Goal: Transaction & Acquisition: Purchase product/service

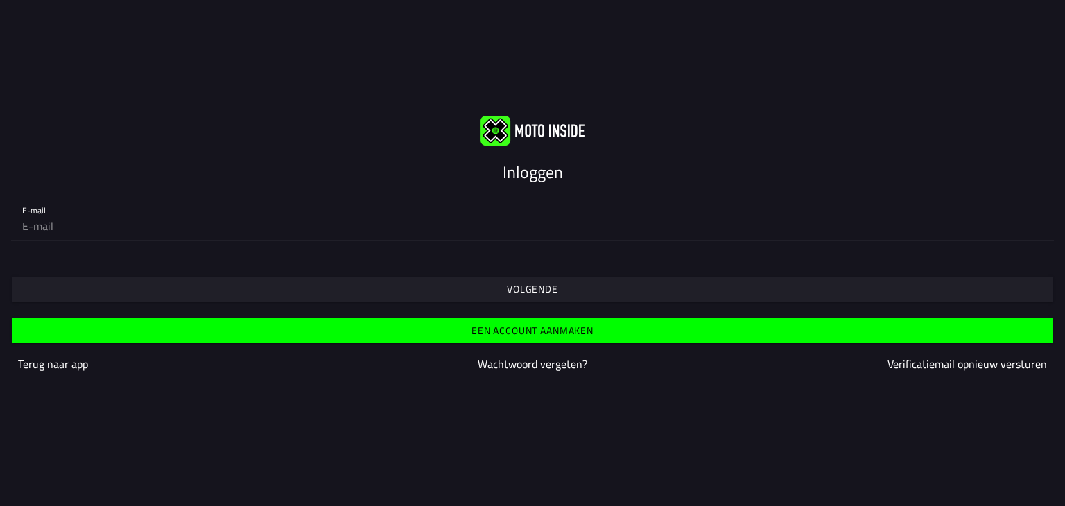
click at [0, 0] on slot "Inloggen" at bounding box center [0, 0] width 0 height 0
click at [44, 230] on input "email" at bounding box center [532, 226] width 1021 height 28
type input "[EMAIL_ADDRESS][DOMAIN_NAME]"
click at [0, 0] on slot "Volgende" at bounding box center [0, 0] width 0 height 0
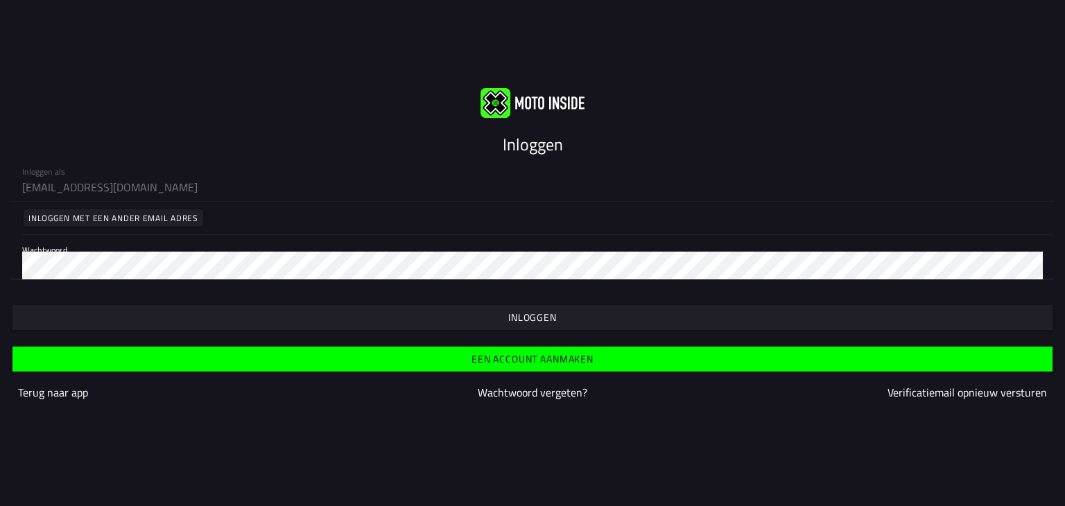
click at [0, 0] on slot "Inloggen" at bounding box center [0, 0] width 0 height 0
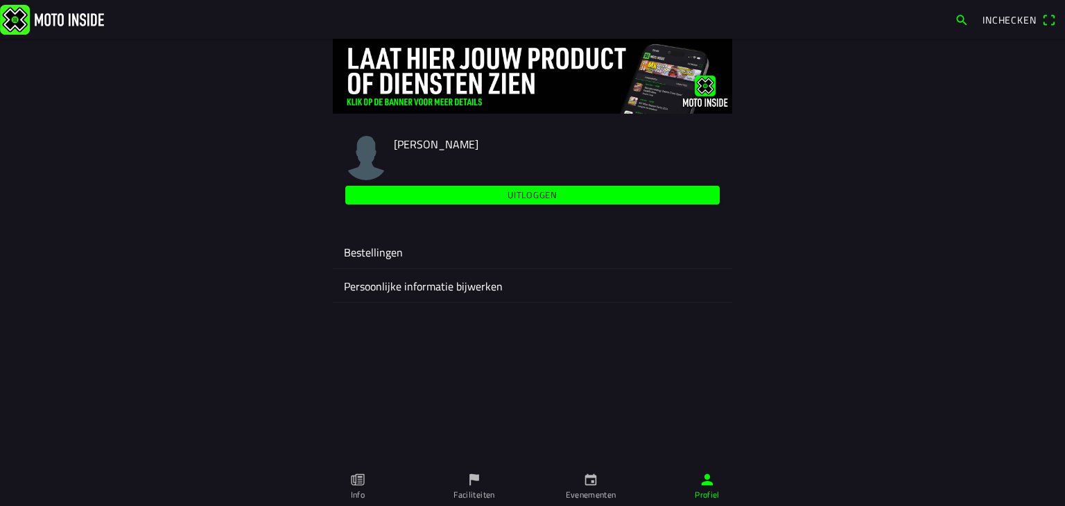
click at [596, 485] on icon "calendar" at bounding box center [590, 479] width 15 height 15
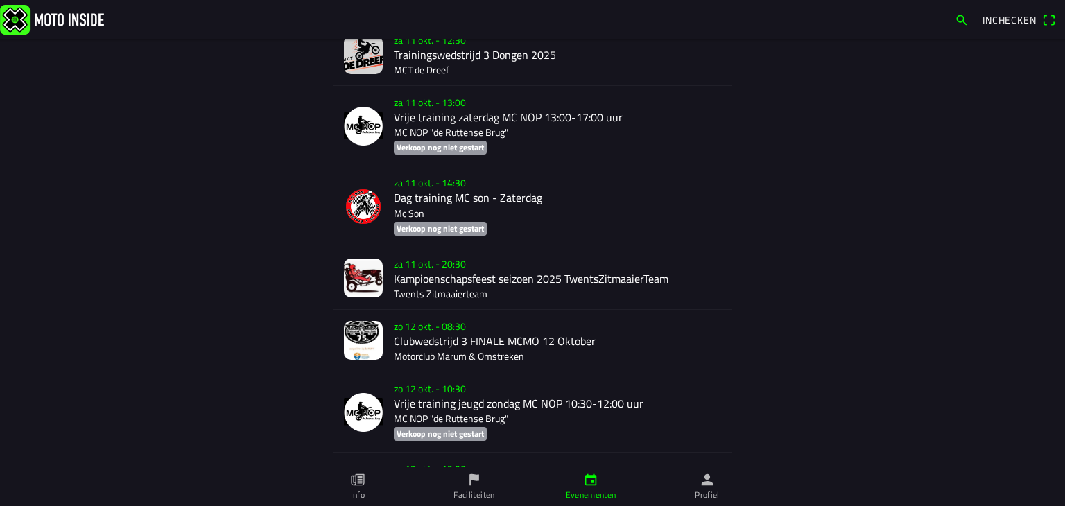
scroll to position [4335, 0]
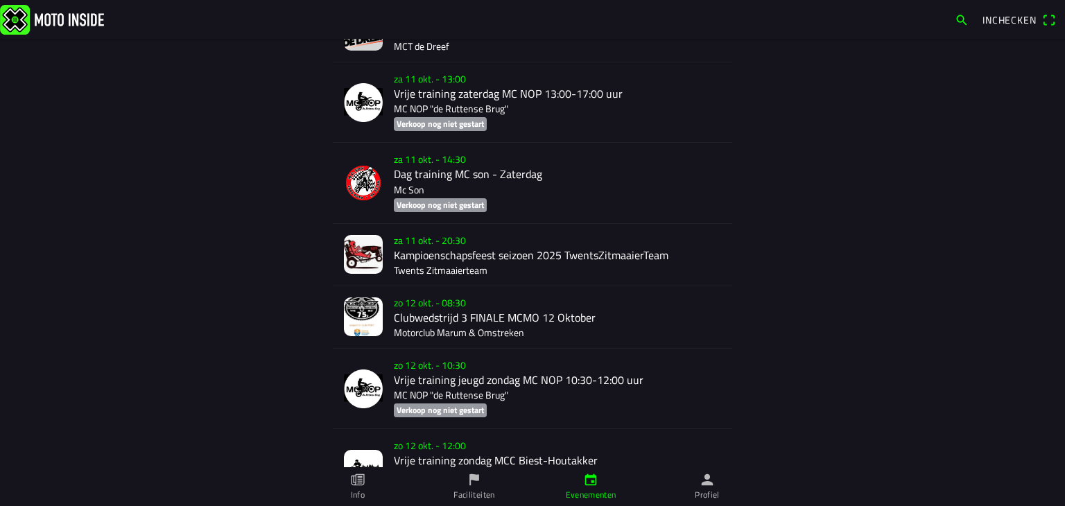
click at [440, 333] on div "zo 12 okt. - 08:30 Clubwedstrijd 3 FINALE MCMO 12 Oktober Motorclub Marum & Oms…" at bounding box center [557, 317] width 327 height 62
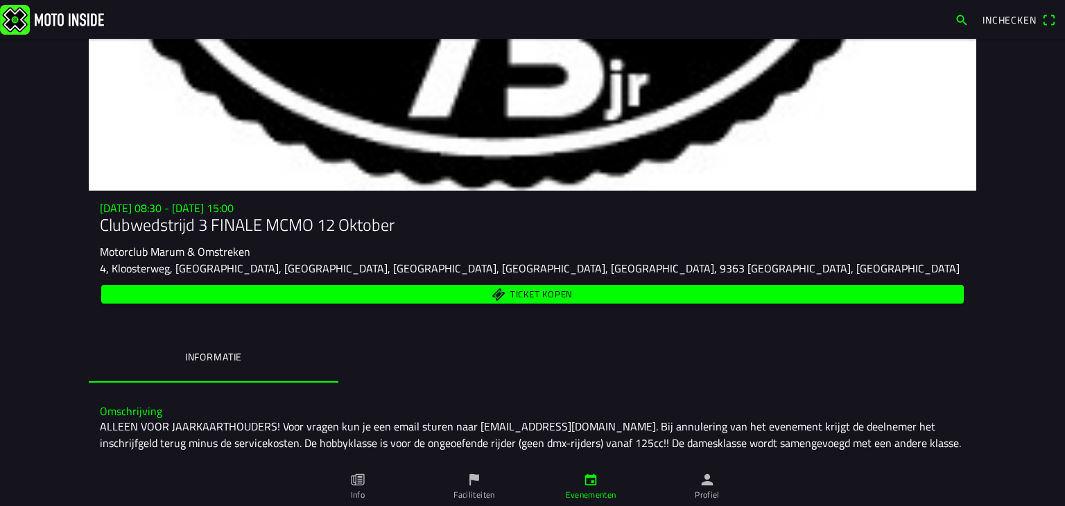
click at [536, 290] on span "Ticket kopen" at bounding box center [541, 294] width 62 height 9
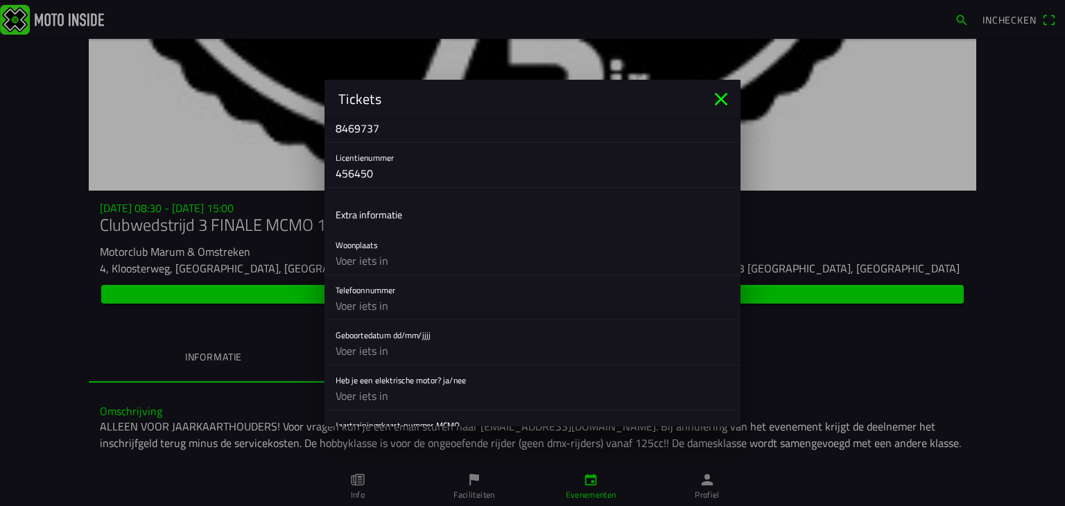
scroll to position [416, 0]
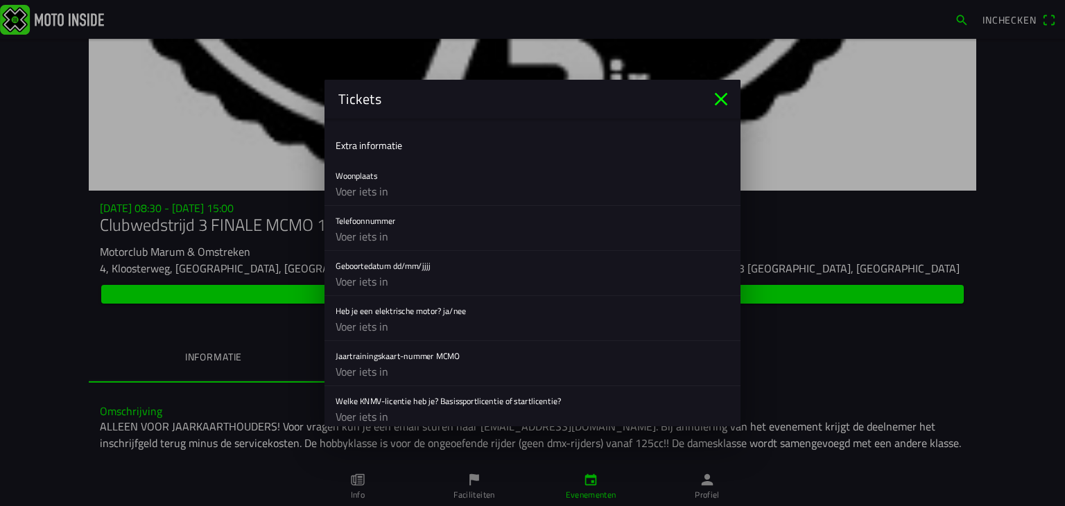
click at [402, 196] on input "text" at bounding box center [533, 192] width 394 height 28
type input "Stroobos"
type input "0626444246"
click at [506, 325] on input "text" at bounding box center [533, 327] width 394 height 28
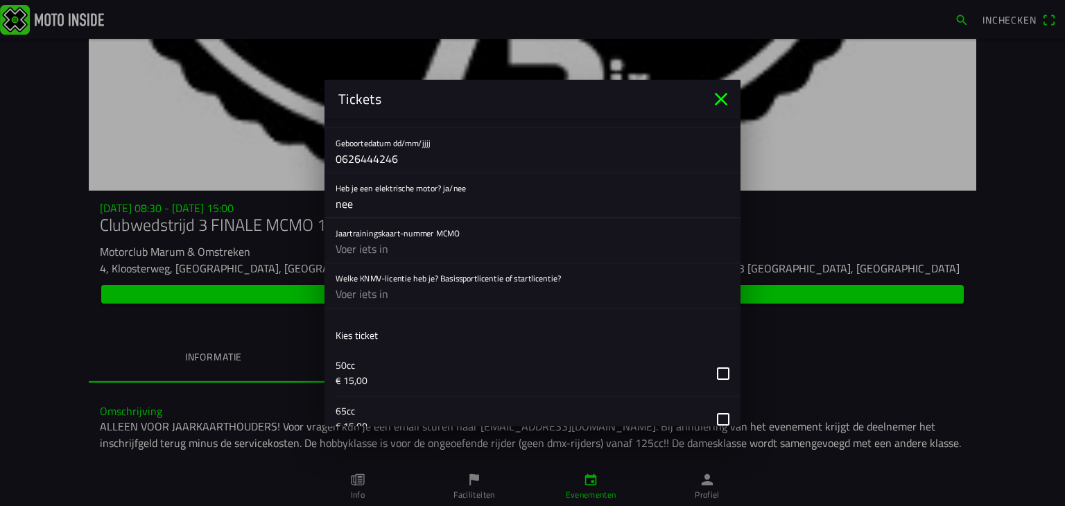
scroll to position [555, 0]
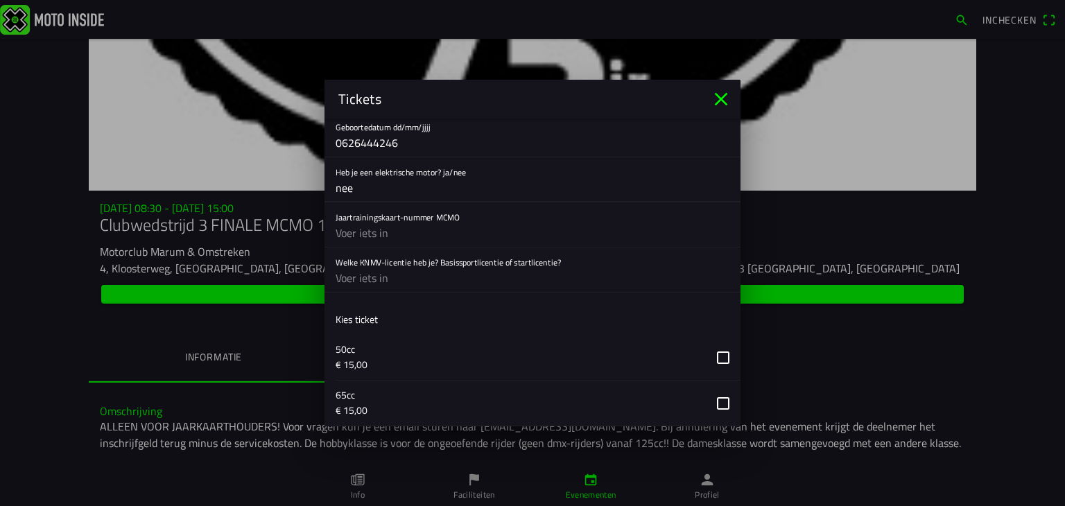
type input "nee"
click at [431, 278] on input "text" at bounding box center [533, 278] width 394 height 28
type input "basis"
click at [390, 232] on input "text" at bounding box center [533, 233] width 394 height 28
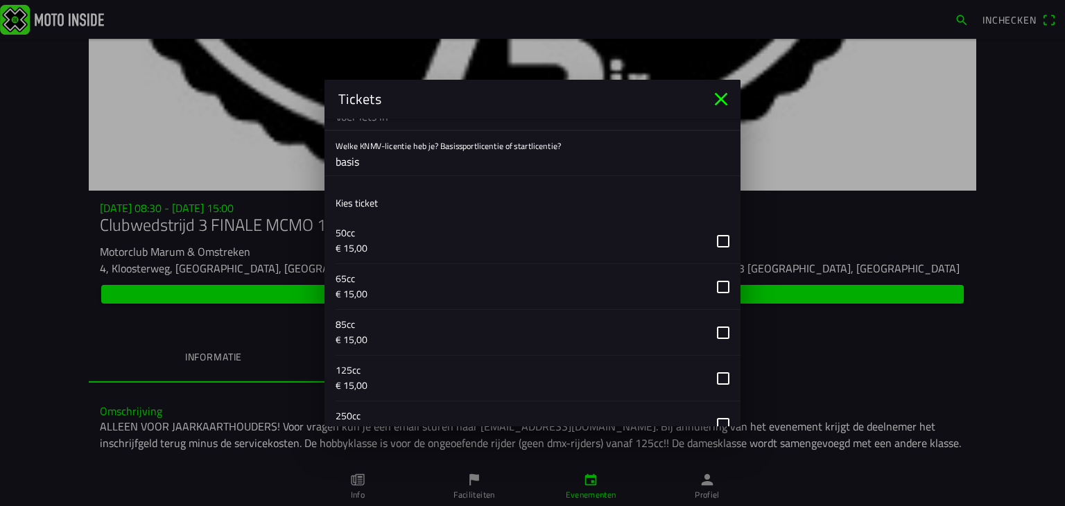
scroll to position [693, 0]
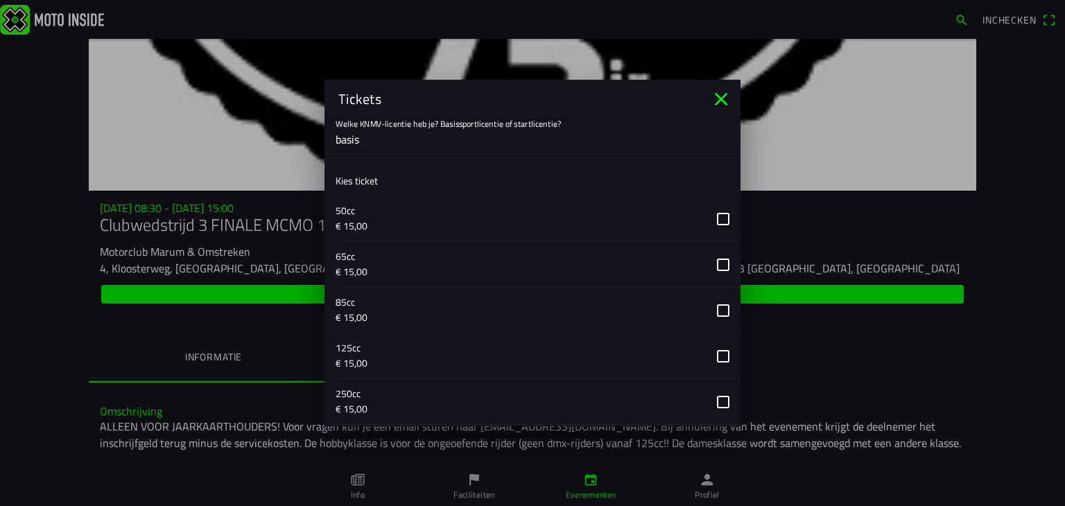
click at [713, 353] on button "button" at bounding box center [538, 356] width 405 height 45
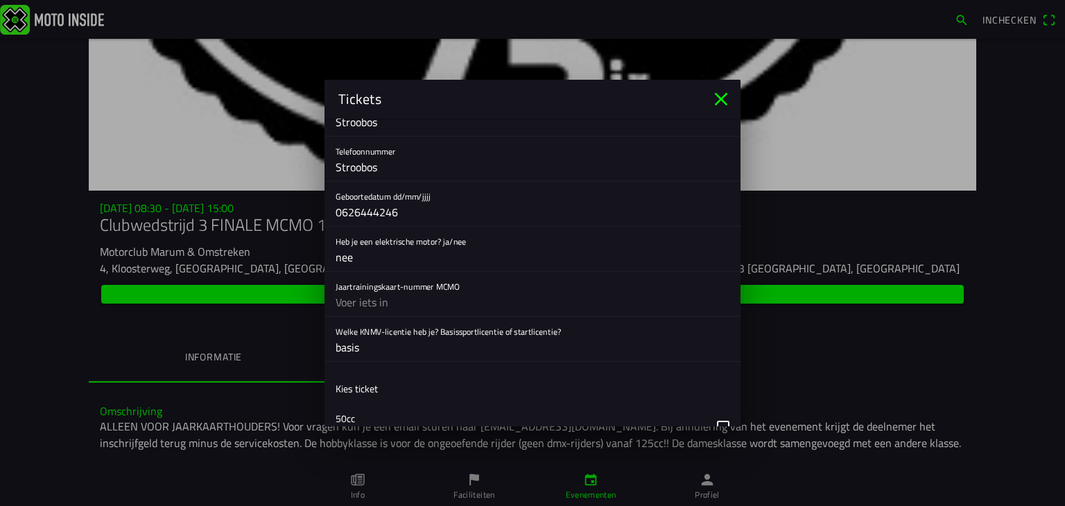
scroll to position [388, 0]
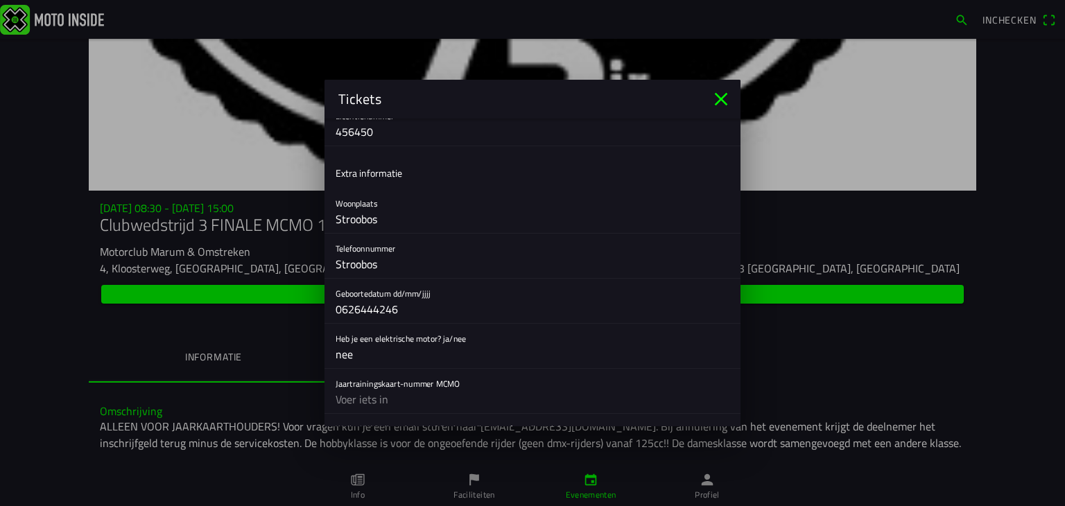
click at [561, 377] on div "Jaartrainingskaart-nummer MCMO" at bounding box center [533, 391] width 394 height 44
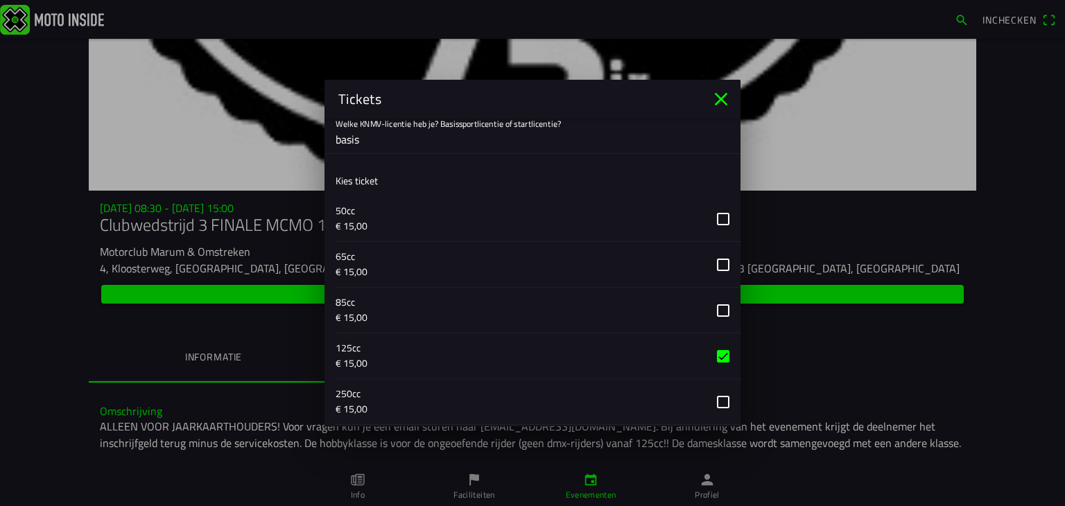
scroll to position [555, 0]
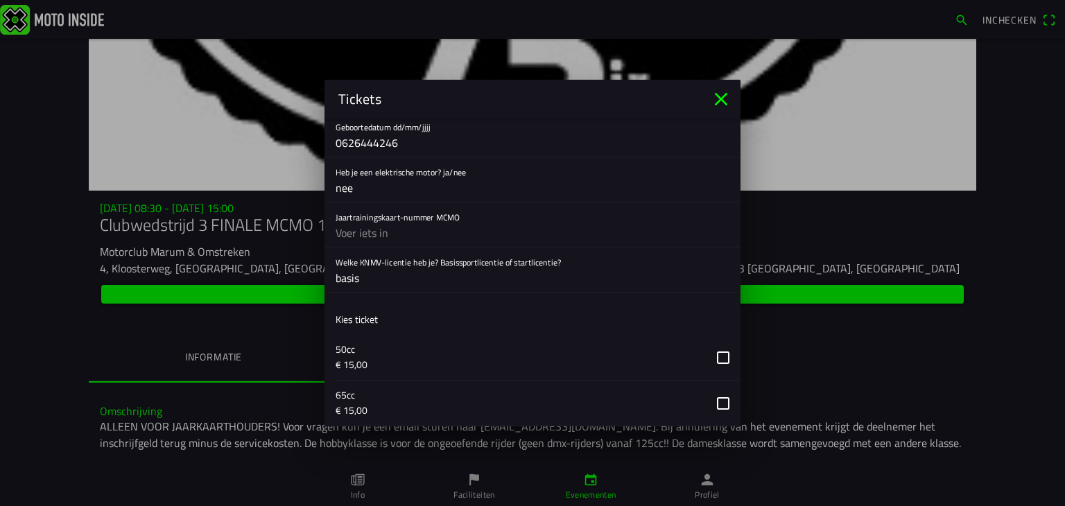
click at [471, 231] on input "text" at bounding box center [533, 233] width 394 height 28
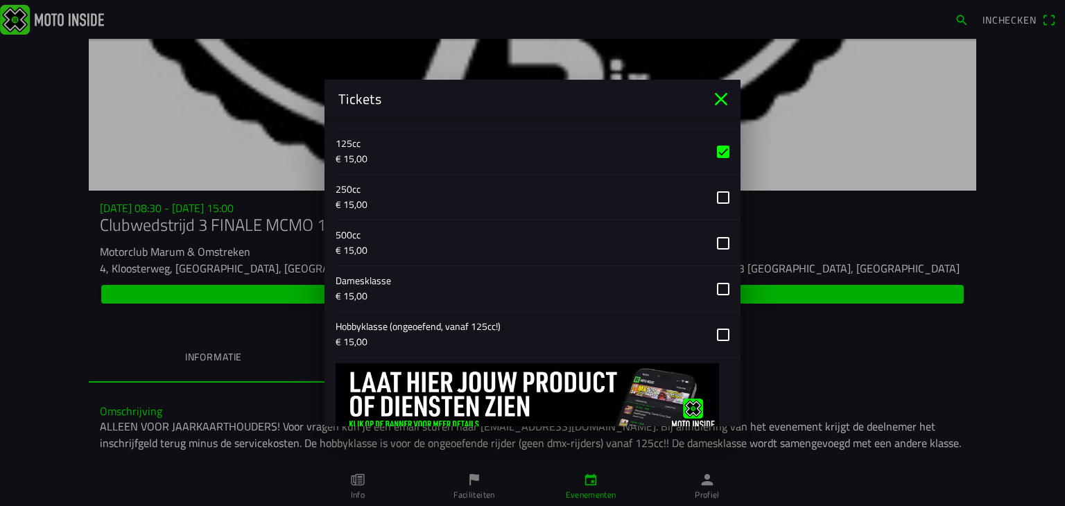
scroll to position [943, 0]
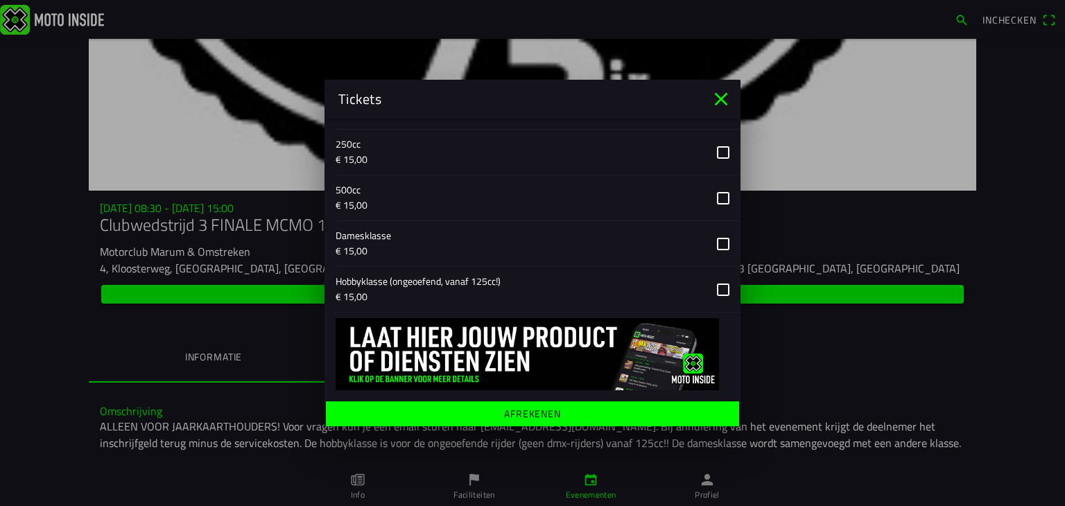
type input "5"
click at [519, 415] on ion-label "Afrekenen" at bounding box center [532, 414] width 57 height 10
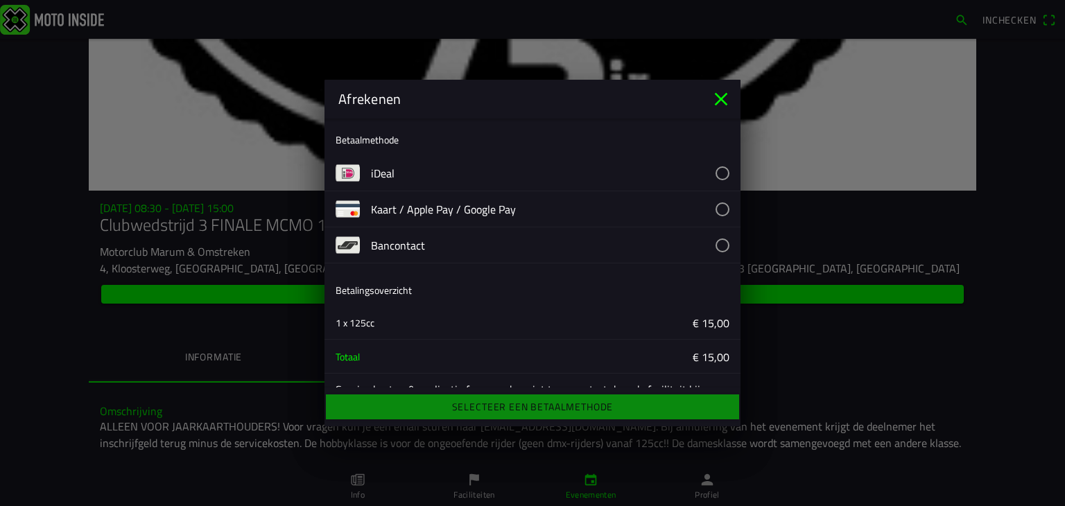
click at [707, 173] on button "button" at bounding box center [556, 172] width 370 height 35
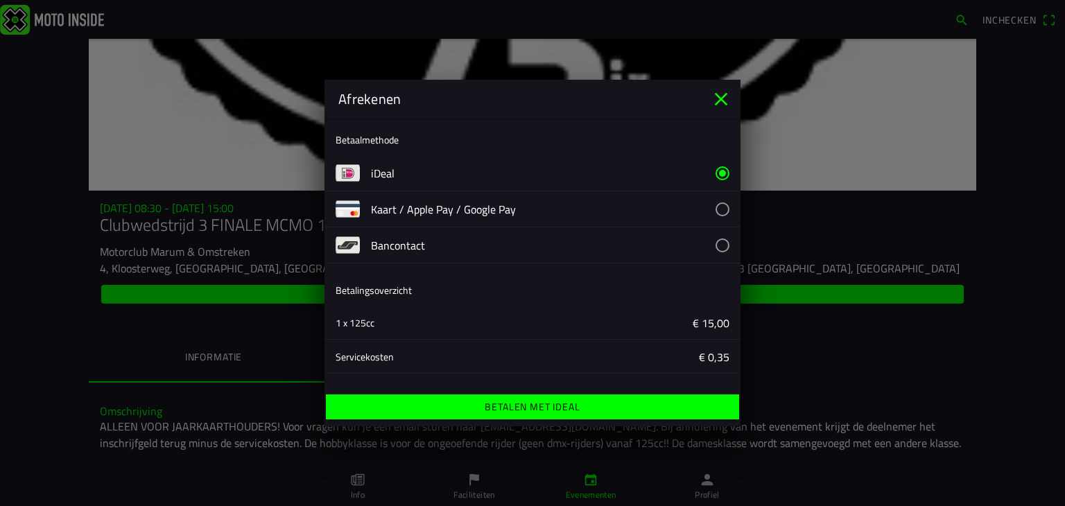
click at [532, 408] on ion-label "Betalen met iDeal" at bounding box center [532, 407] width 95 height 10
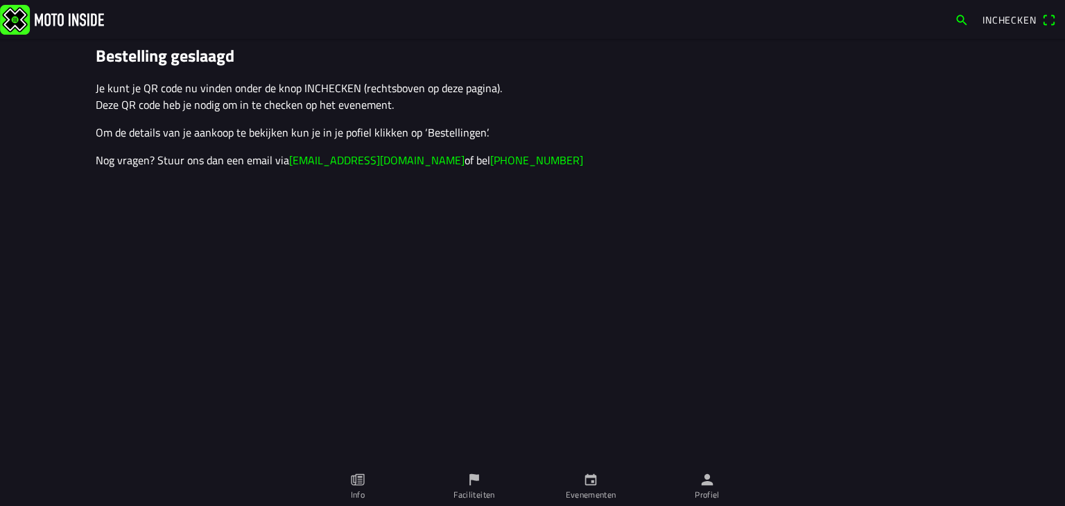
click at [1046, 21] on span "Inchecken" at bounding box center [1019, 20] width 73 height 22
